Goal: Task Accomplishment & Management: Complete application form

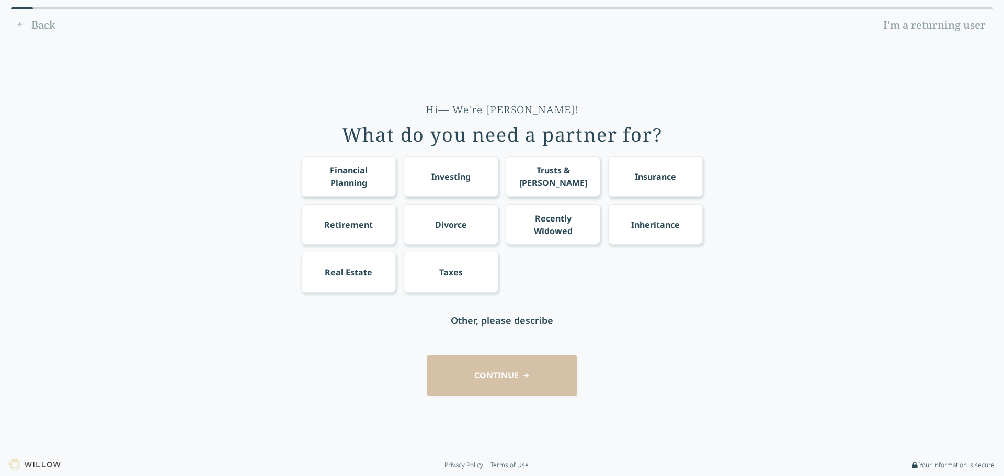
click at [358, 176] on div "Financial Planning" at bounding box center [348, 176] width 75 height 25
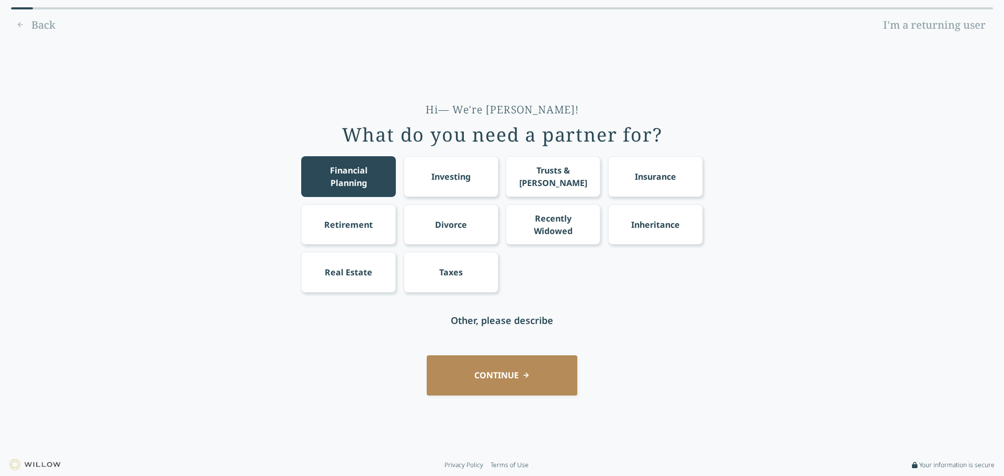
click at [355, 226] on div "Retirement" at bounding box center [348, 224] width 49 height 13
click at [460, 156] on div "Hi— We're Willow! What do you need a partner for? Financial Planning Investing …" at bounding box center [501, 221] width 401 height 238
click at [438, 162] on div "Investing" at bounding box center [451, 176] width 95 height 40
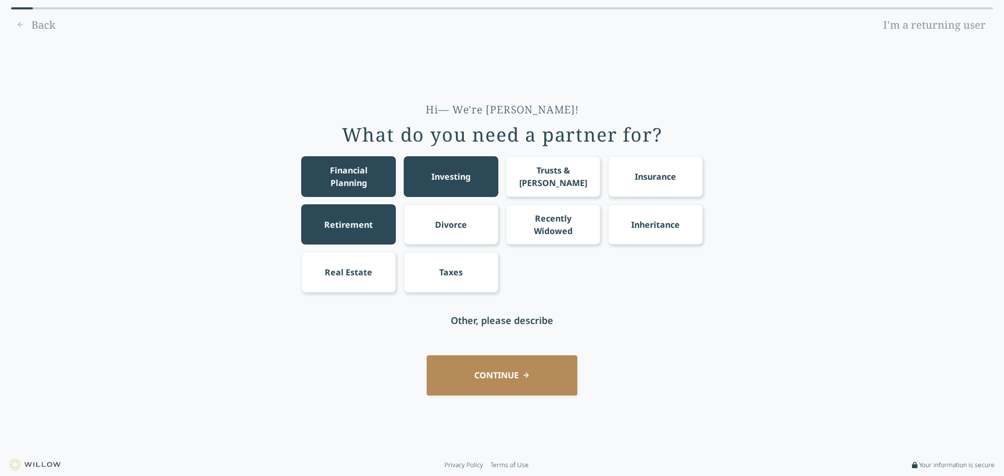
click at [454, 273] on div "Taxes" at bounding box center [451, 272] width 24 height 13
click at [520, 397] on div "Hi— We're Willow! What do you need a partner for? Financial Planning Investing …" at bounding box center [502, 247] width 974 height 399
click at [516, 383] on button "CONTINUE" at bounding box center [502, 375] width 151 height 40
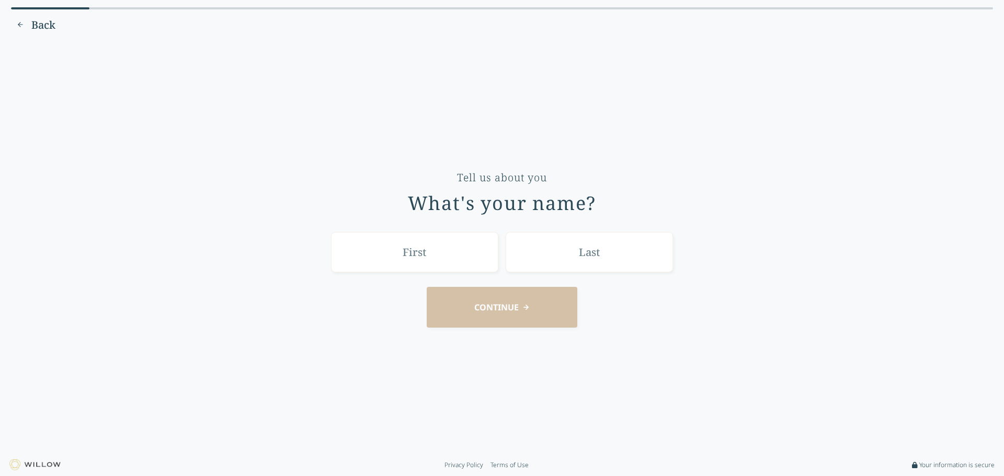
click at [32, 18] on span "Back" at bounding box center [43, 25] width 24 height 15
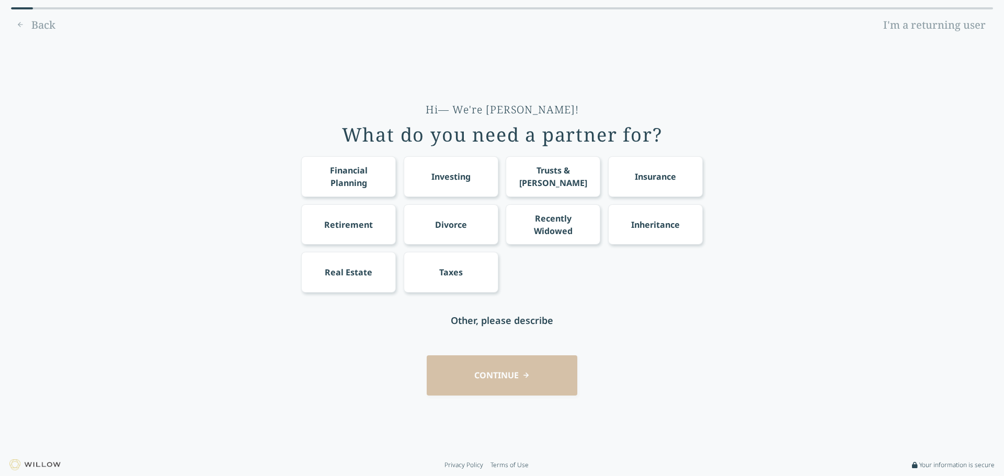
click at [36, 464] on img at bounding box center [34, 464] width 51 height 11
click at [354, 174] on div "Financial Planning" at bounding box center [348, 176] width 75 height 25
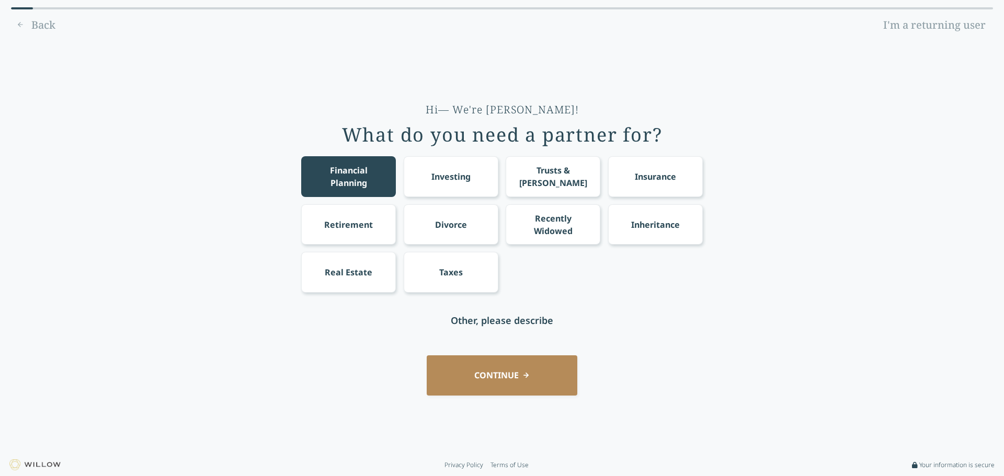
click at [340, 229] on div "Retirement" at bounding box center [348, 224] width 49 height 13
click at [431, 163] on div "Investing" at bounding box center [451, 176] width 95 height 40
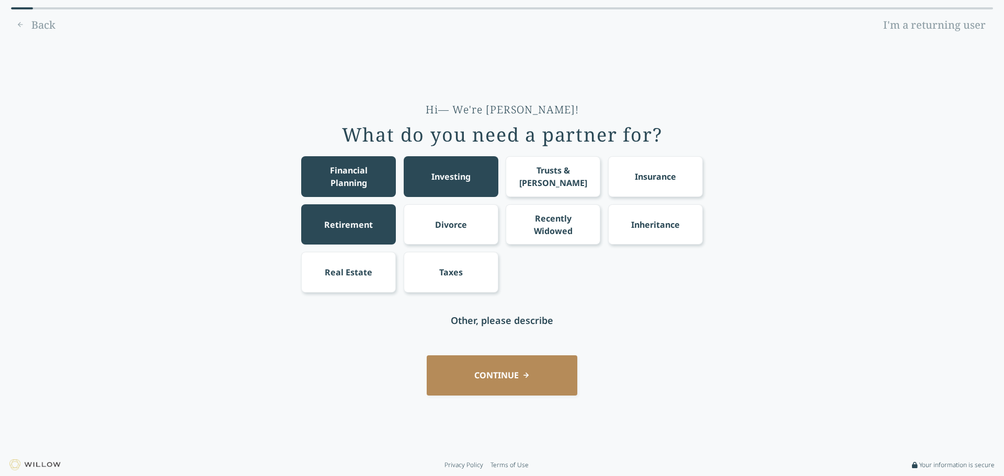
click at [455, 282] on div "Taxes" at bounding box center [451, 272] width 95 height 40
drag, startPoint x: 523, startPoint y: 366, endPoint x: 520, endPoint y: 370, distance: 5.6
click at [520, 370] on button "CONTINUE" at bounding box center [502, 375] width 151 height 40
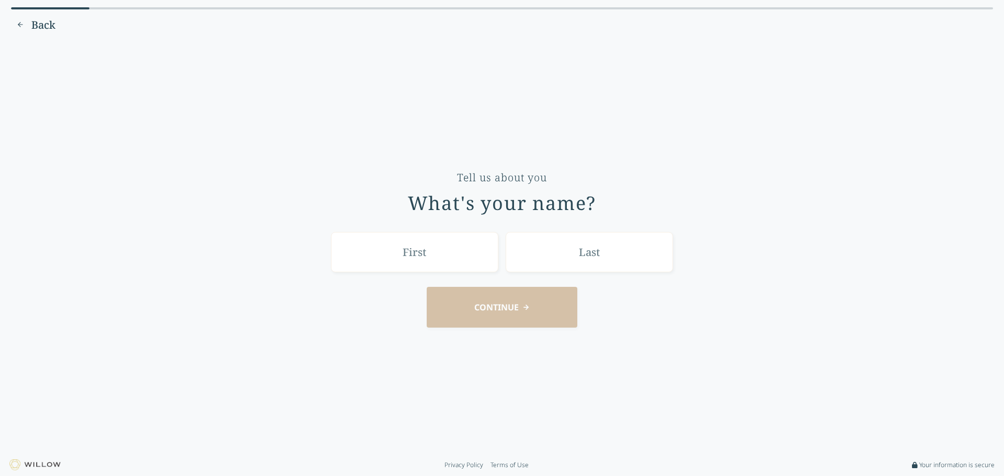
click at [424, 251] on input "text" at bounding box center [414, 252] width 167 height 40
type input "l"
click at [552, 252] on input "text" at bounding box center [588, 252] width 167 height 40
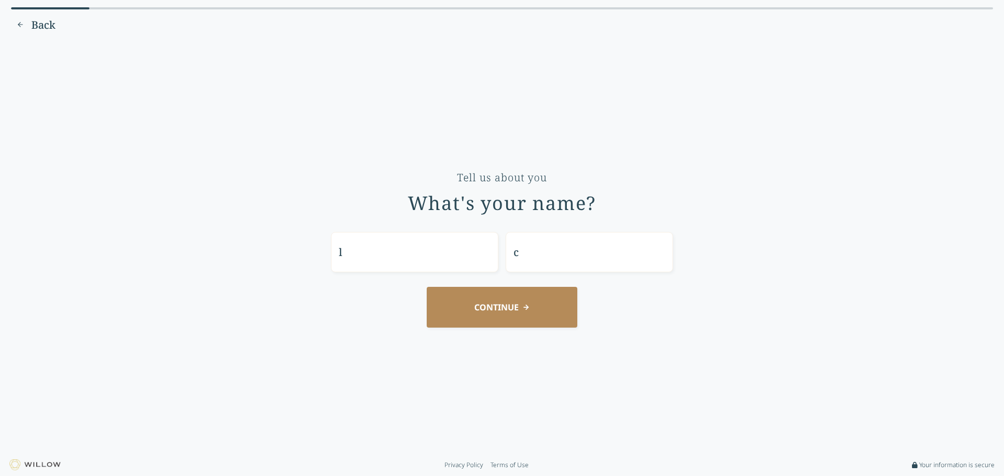
type input "c"
click at [498, 316] on button "CONTINUE" at bounding box center [502, 307] width 151 height 40
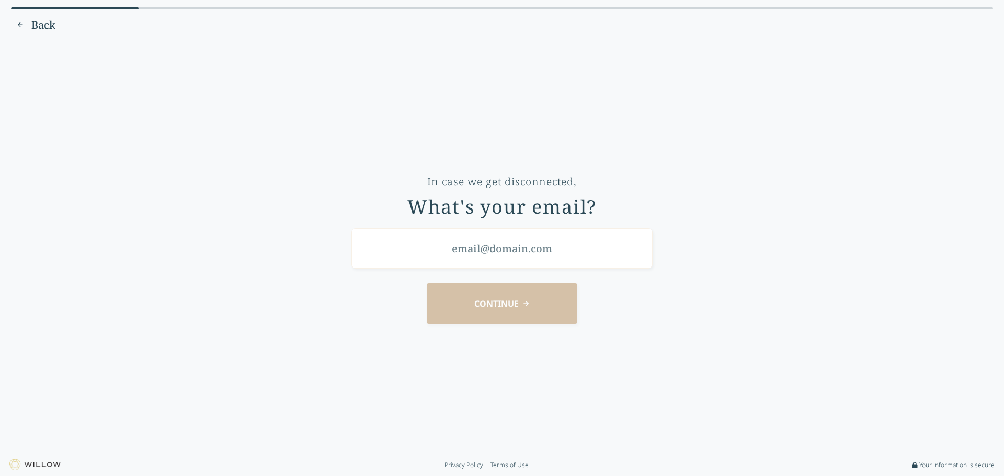
click at [35, 28] on span "Back" at bounding box center [43, 25] width 24 height 15
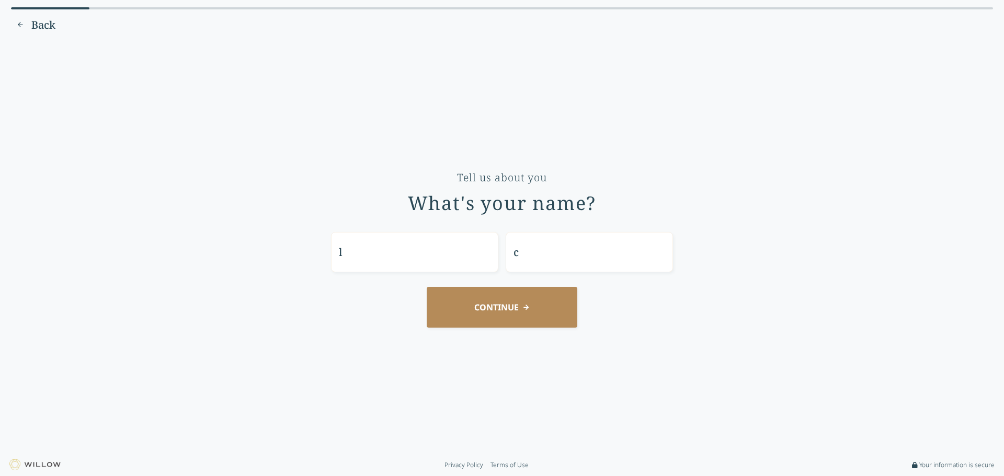
click at [35, 28] on span "Back" at bounding box center [43, 25] width 24 height 15
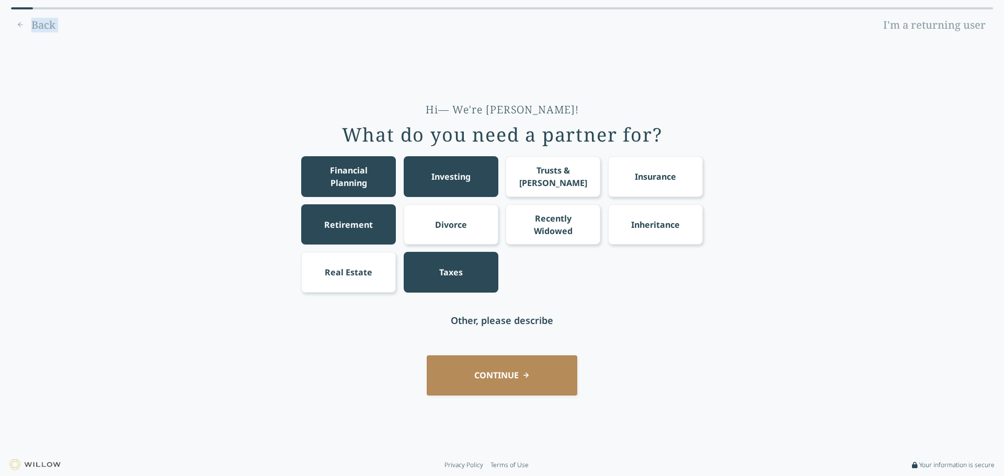
click at [36, 29] on div "Back I'm a returning user" at bounding box center [502, 25] width 982 height 17
